Goal: Navigation & Orientation: Go to known website

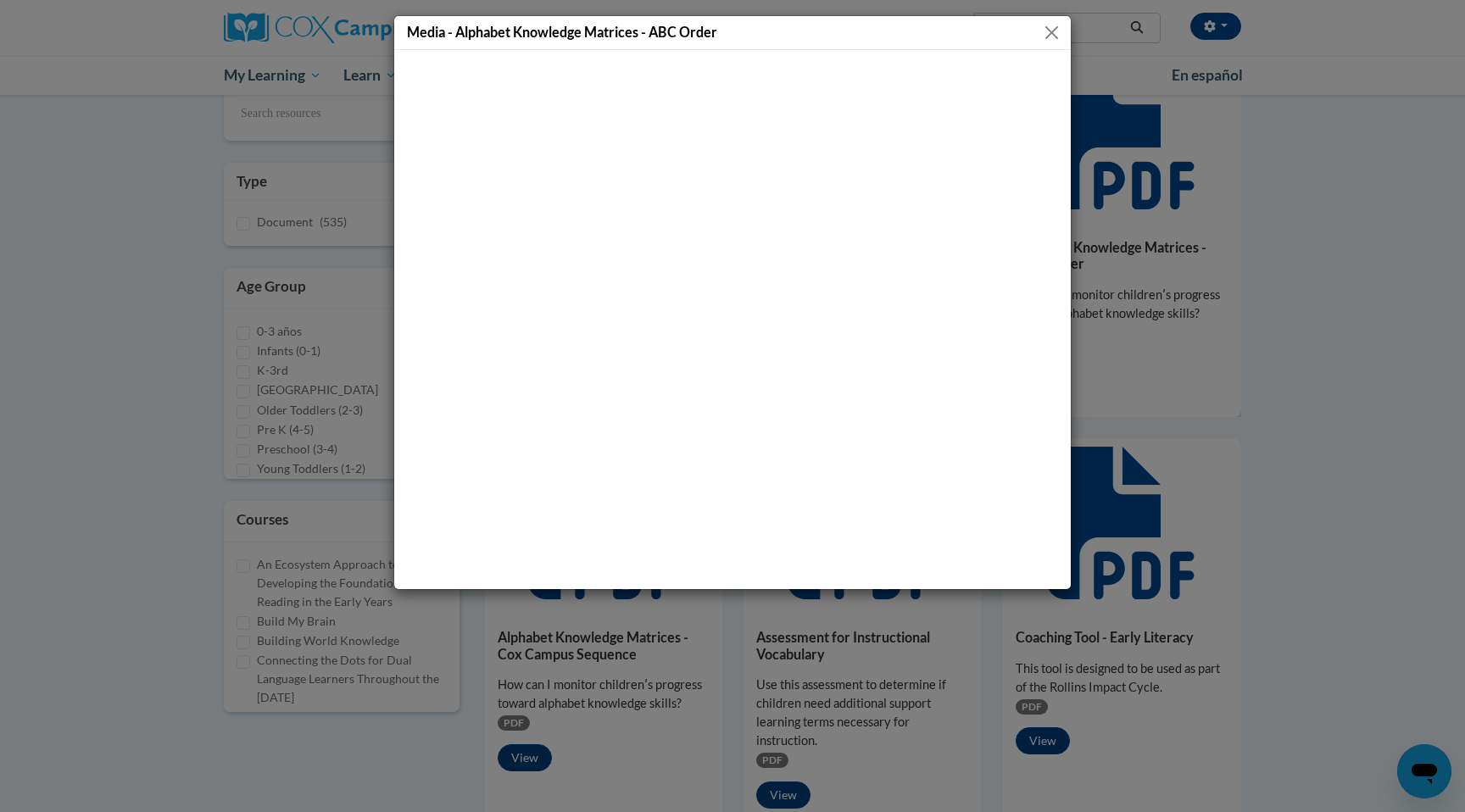
scroll to position [180, 0]
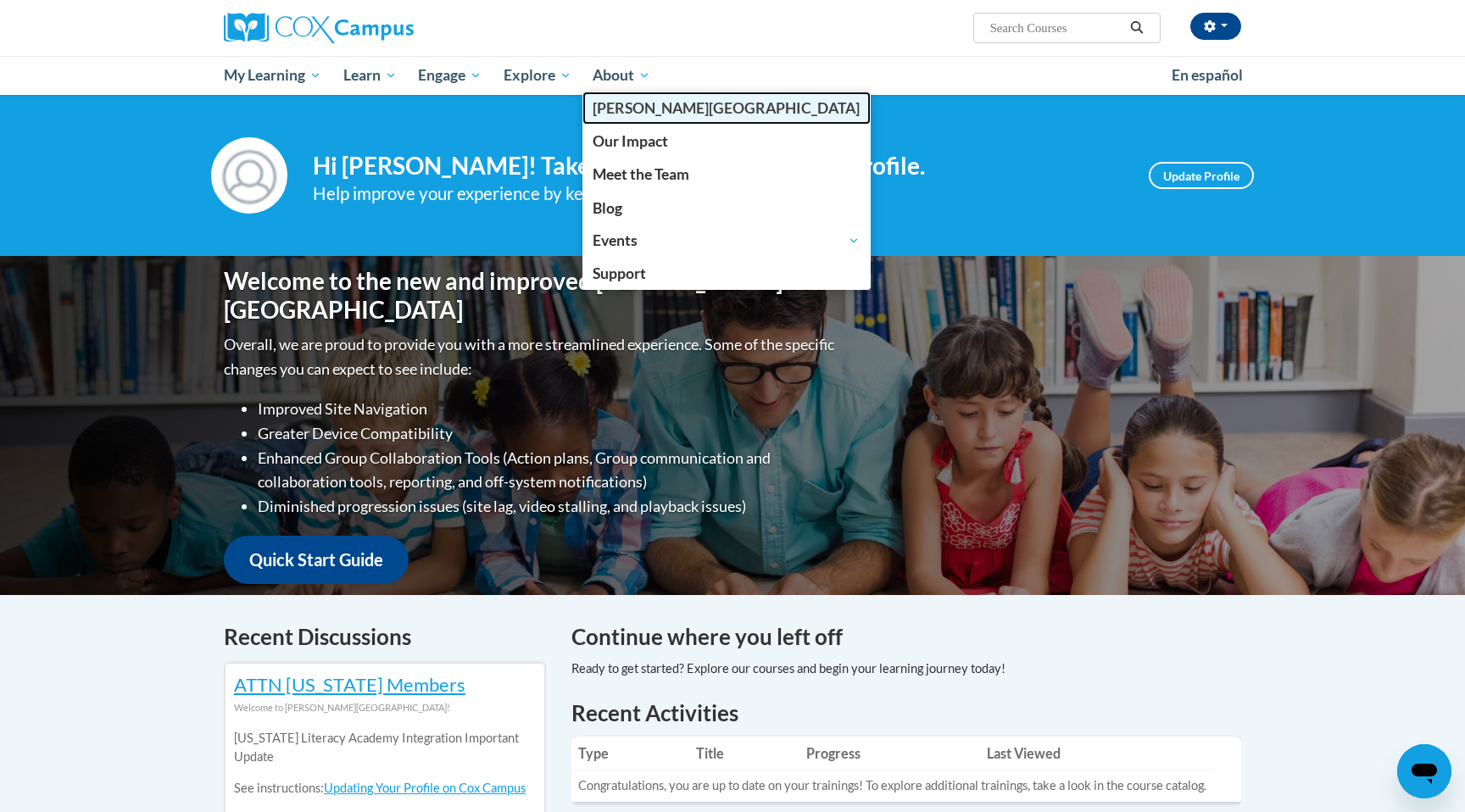
click at [639, 119] on link "[PERSON_NAME][GEOGRAPHIC_DATA]" at bounding box center [727, 108] width 289 height 33
